Goal: Task Accomplishment & Management: Complete application form

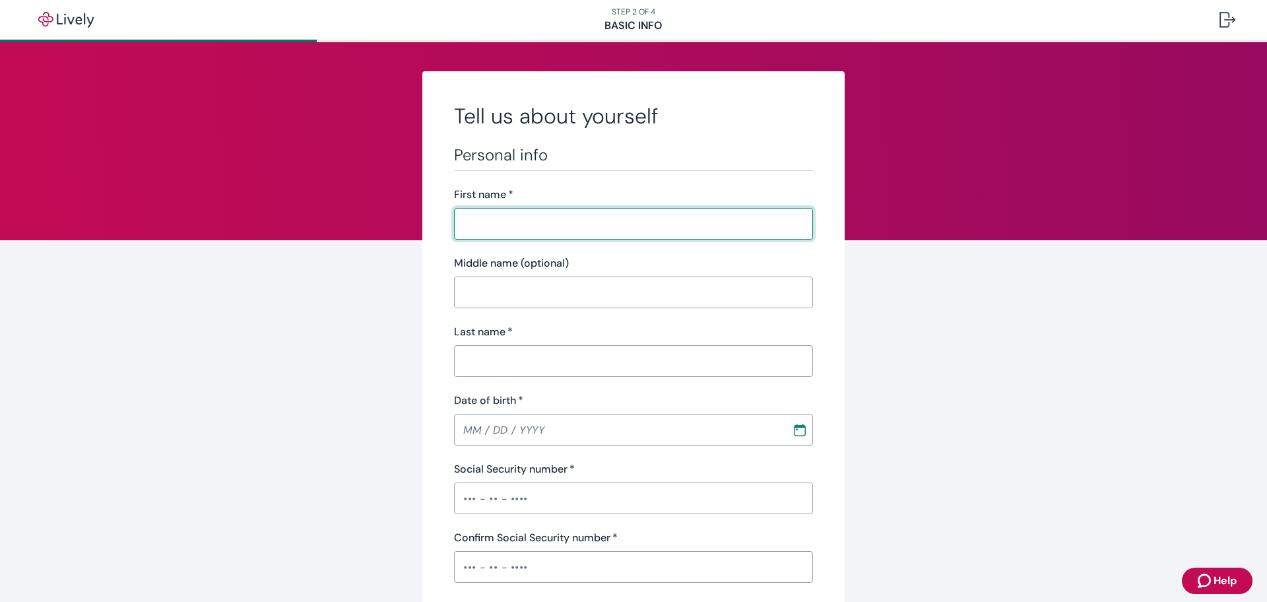
click at [538, 226] on input "First name   *" at bounding box center [633, 224] width 359 height 26
type input "[PERSON_NAME]"
type input "[PHONE_NUMBER]"
type input "[STREET_ADDRESS]"
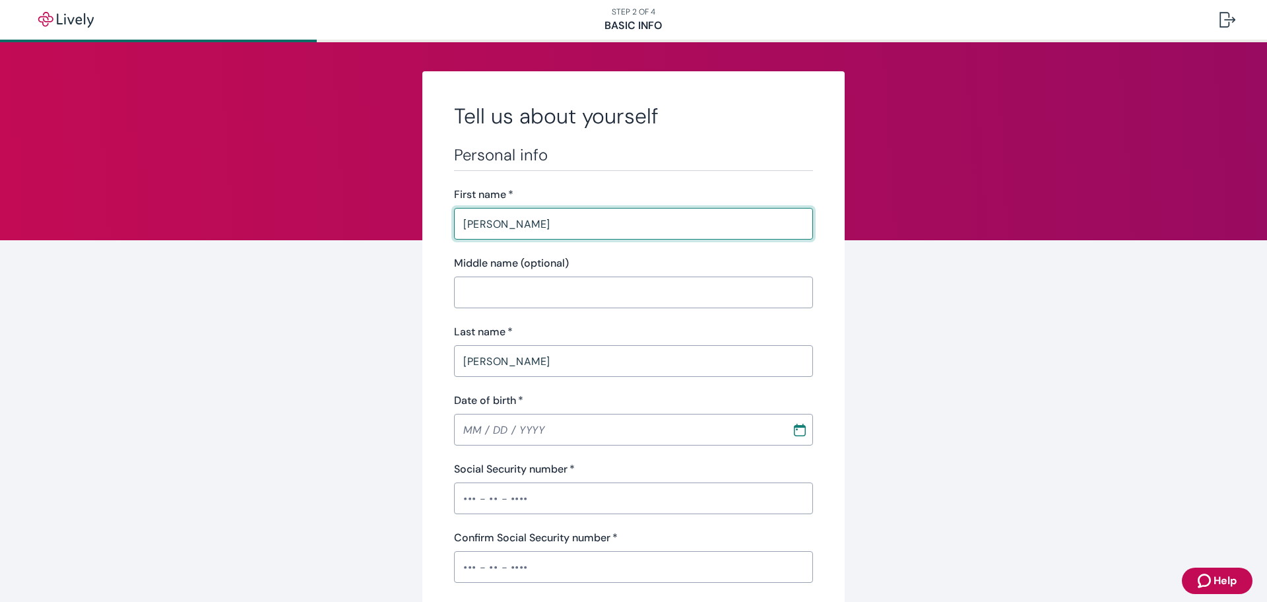
type input "Wrentham"
type input "MA"
type input "02093"
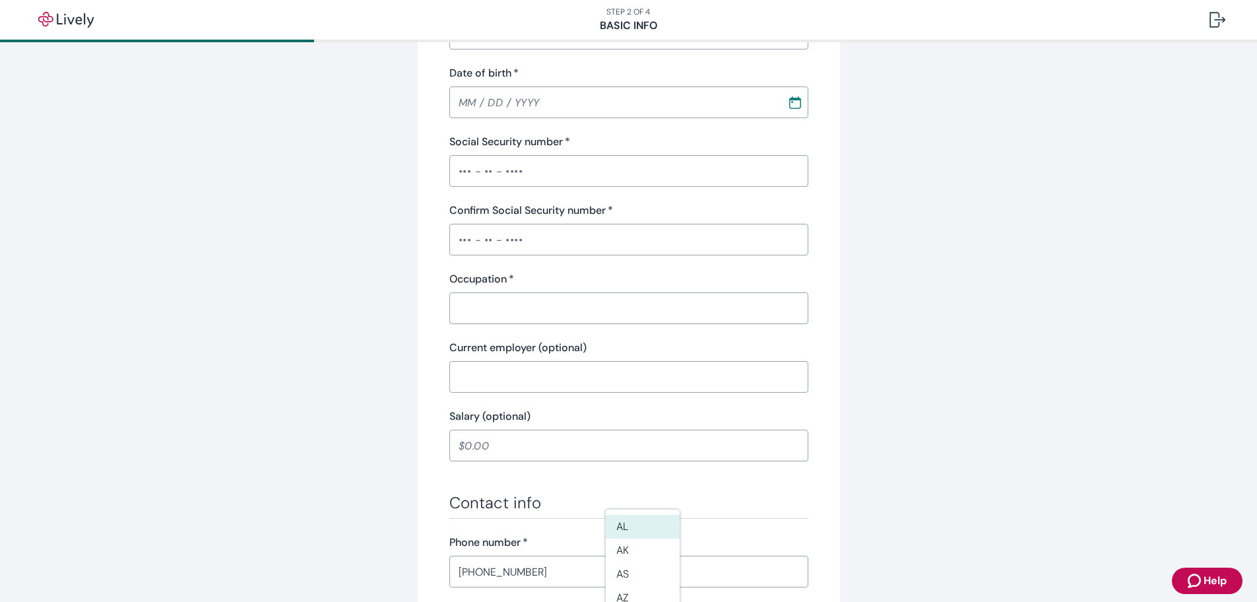
scroll to position [330, 0]
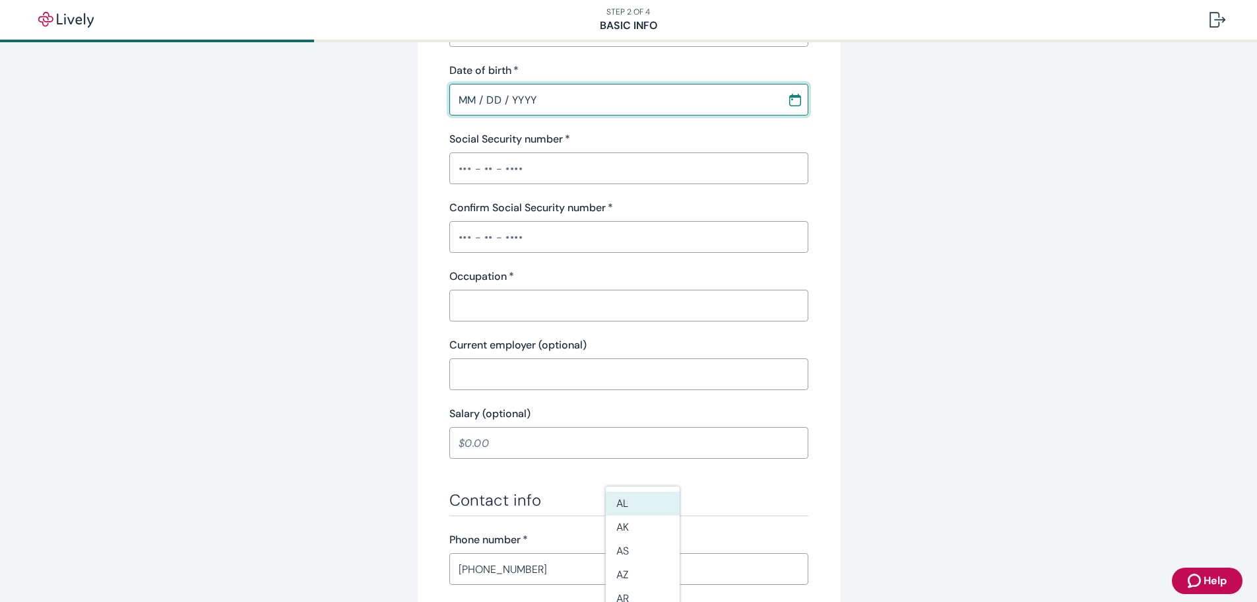
click at [454, 104] on input "MM / DD / YYYY" at bounding box center [613, 99] width 329 height 26
type input "[DATE]"
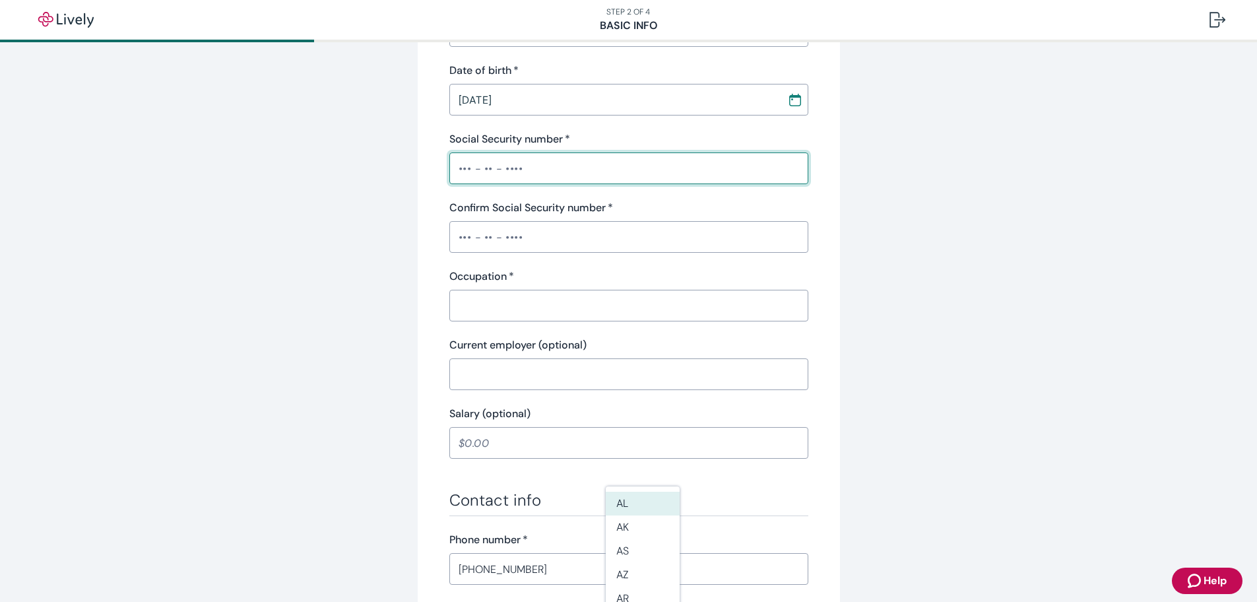
click at [456, 169] on input "Social Security number   *" at bounding box center [628, 168] width 359 height 26
type input "•••-••-8789"
click at [461, 236] on input "Confirm Social Security number   *" at bounding box center [628, 237] width 359 height 26
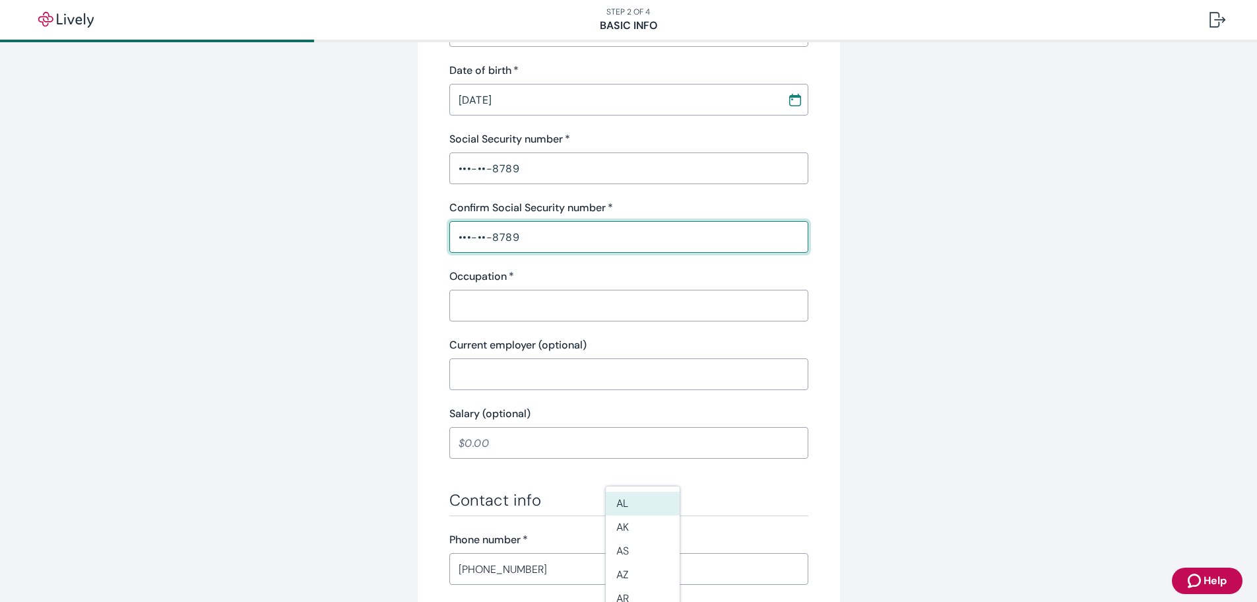
type input "•••-••-8789"
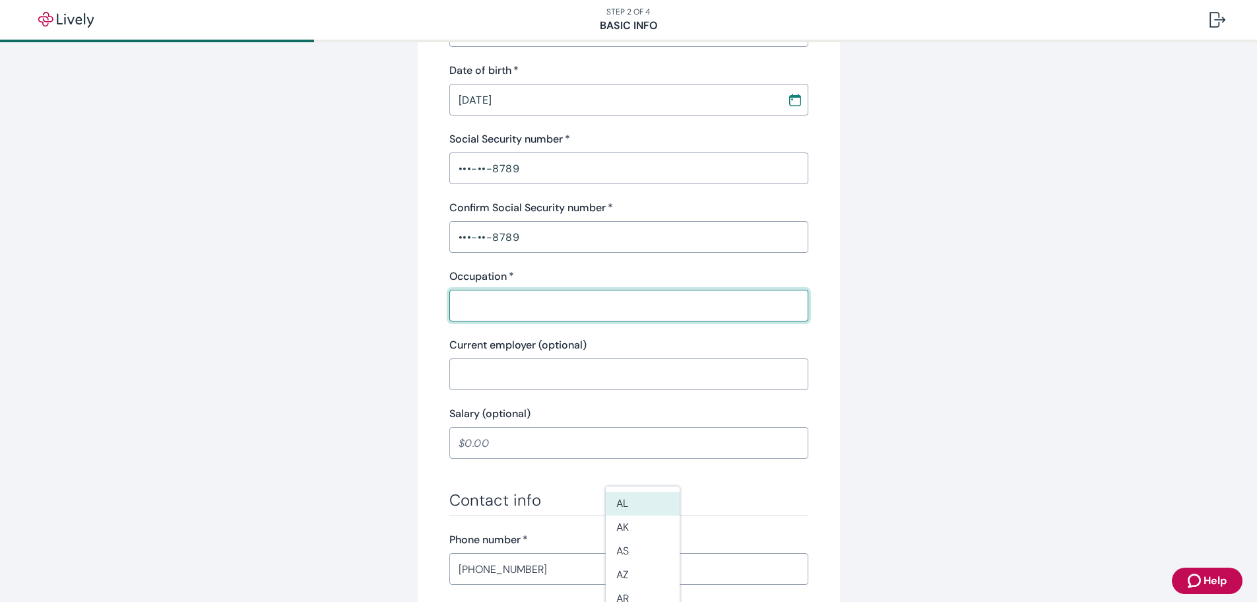
click at [566, 299] on input "Occupation   *" at bounding box center [628, 305] width 359 height 26
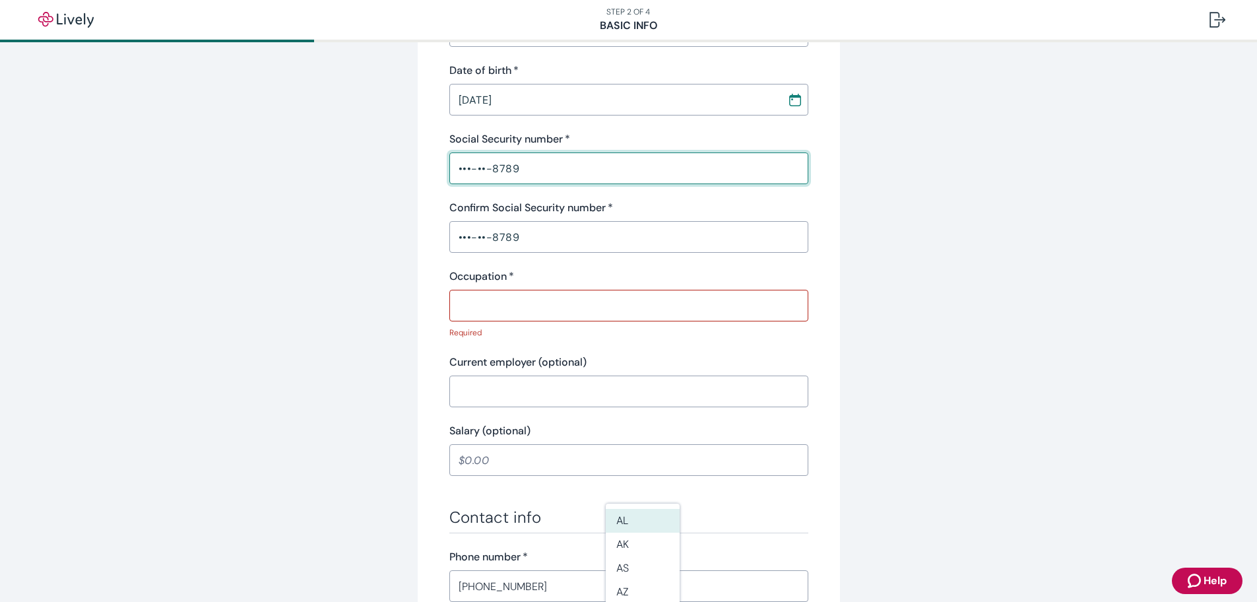
click at [468, 163] on input "•••-••-8789" at bounding box center [628, 168] width 359 height 26
click at [529, 311] on input "Occupation   *" at bounding box center [628, 305] width 359 height 26
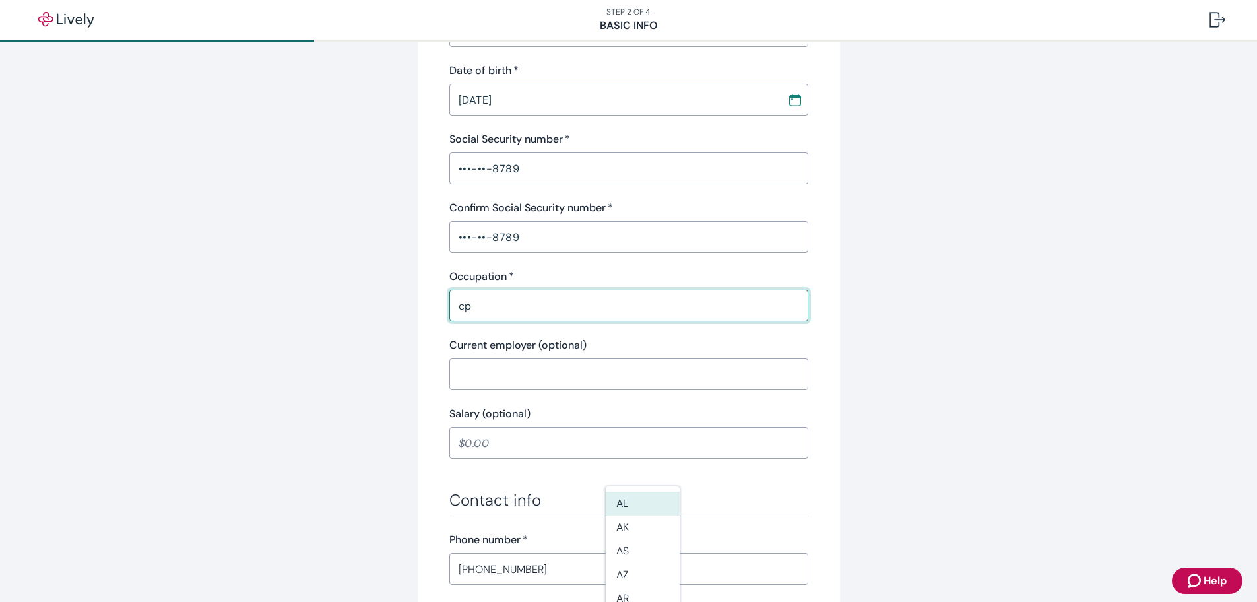
type input "c"
type input "cpa"
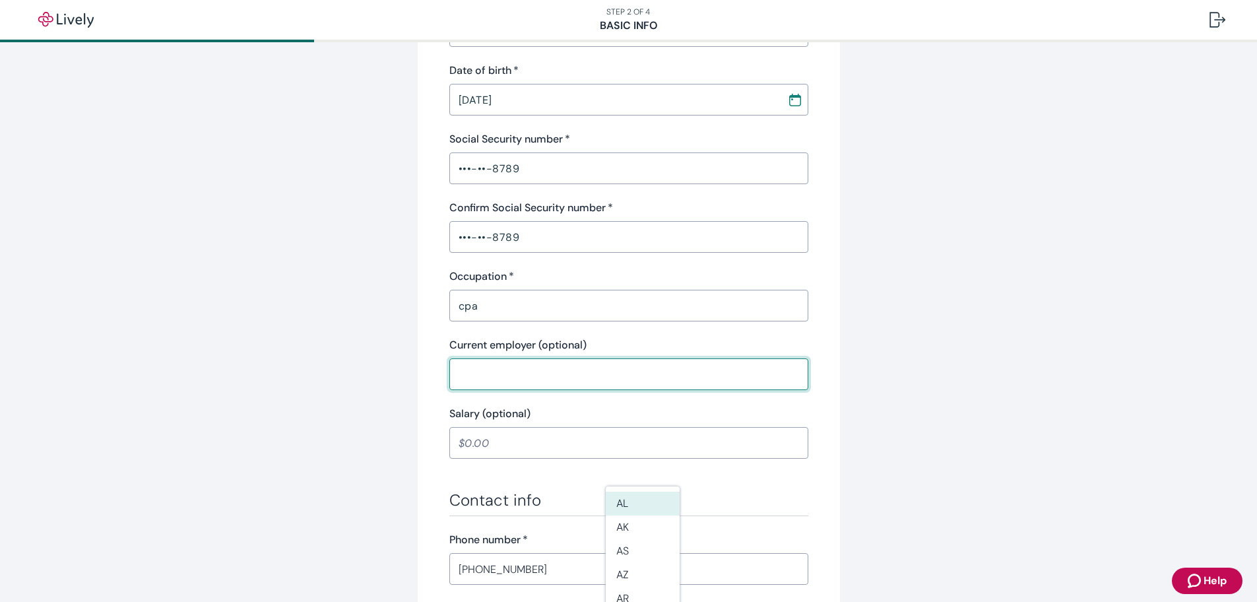
click at [490, 363] on input "Current employer (optional)" at bounding box center [628, 374] width 359 height 26
type input "Gray, gra"
